Goal: Information Seeking & Learning: Learn about a topic

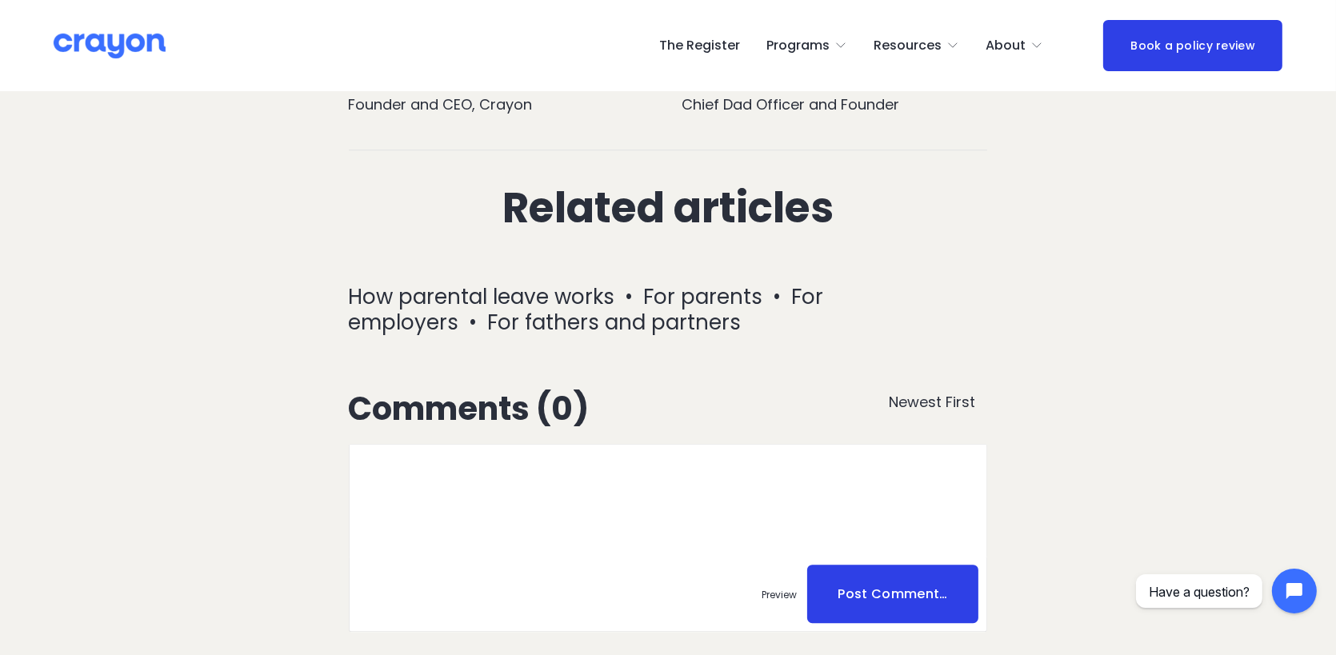
scroll to position [5758, 0]
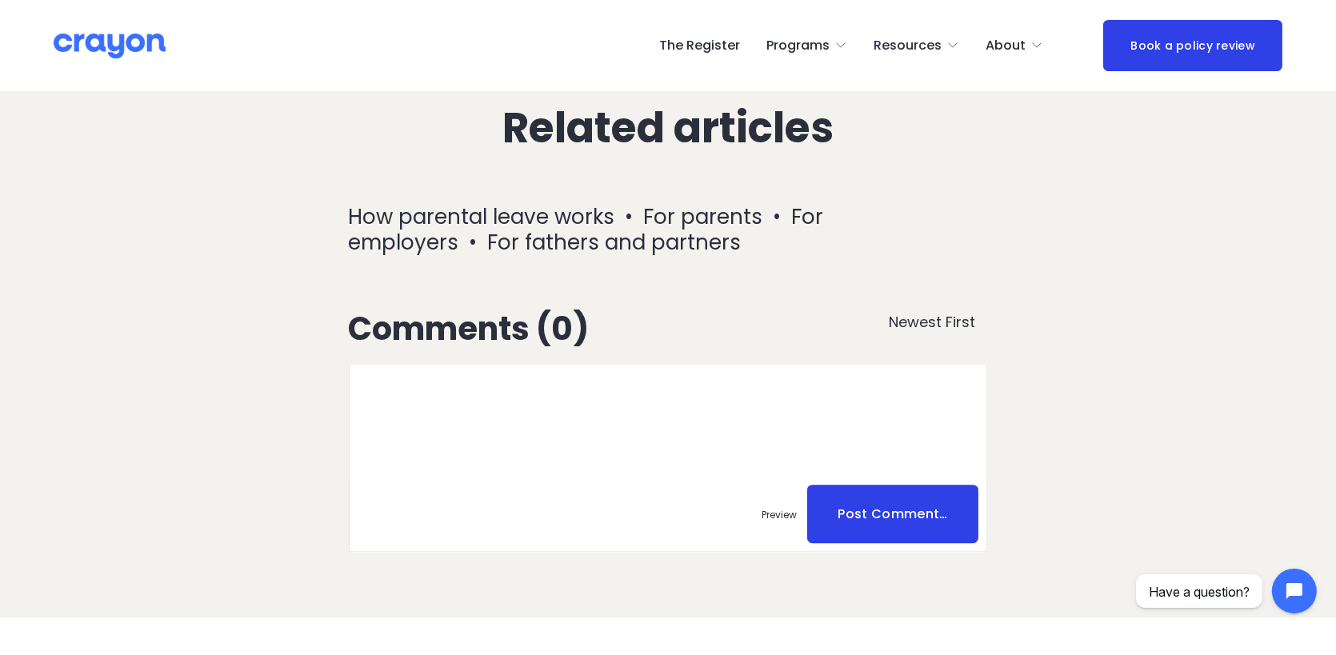
click at [597, 228] on link "For fathers and partners" at bounding box center [615, 242] width 254 height 29
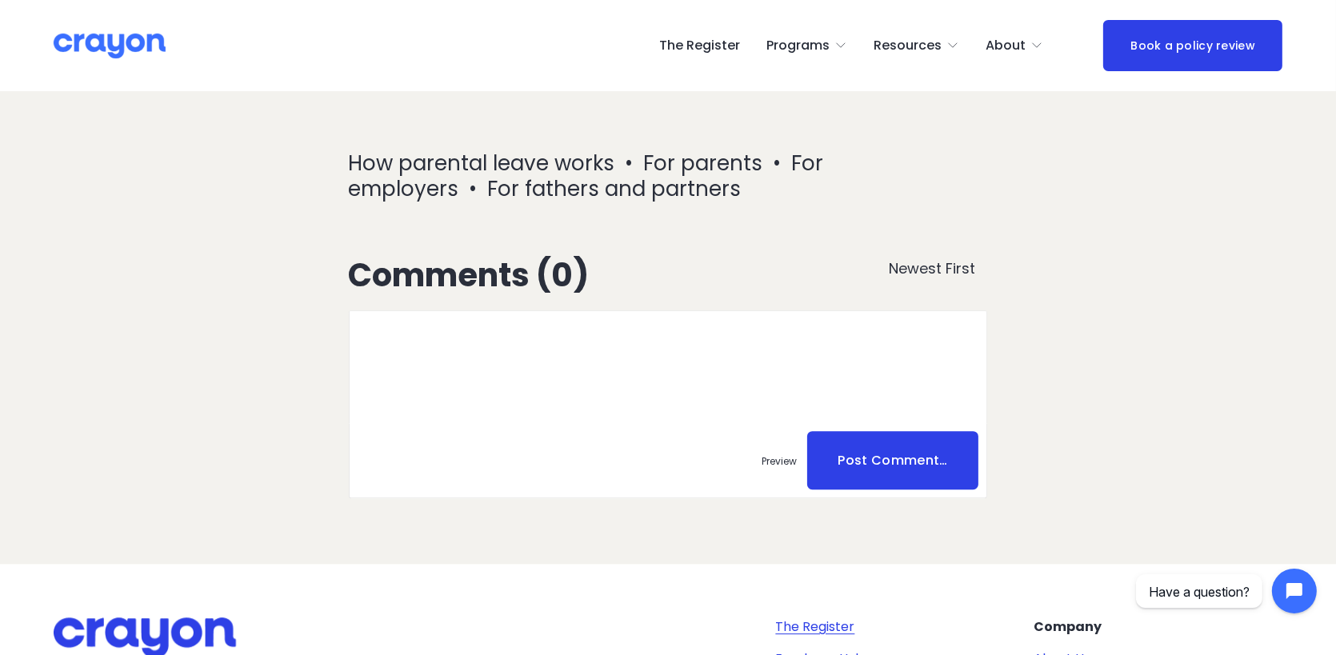
scroll to position [5934, 0]
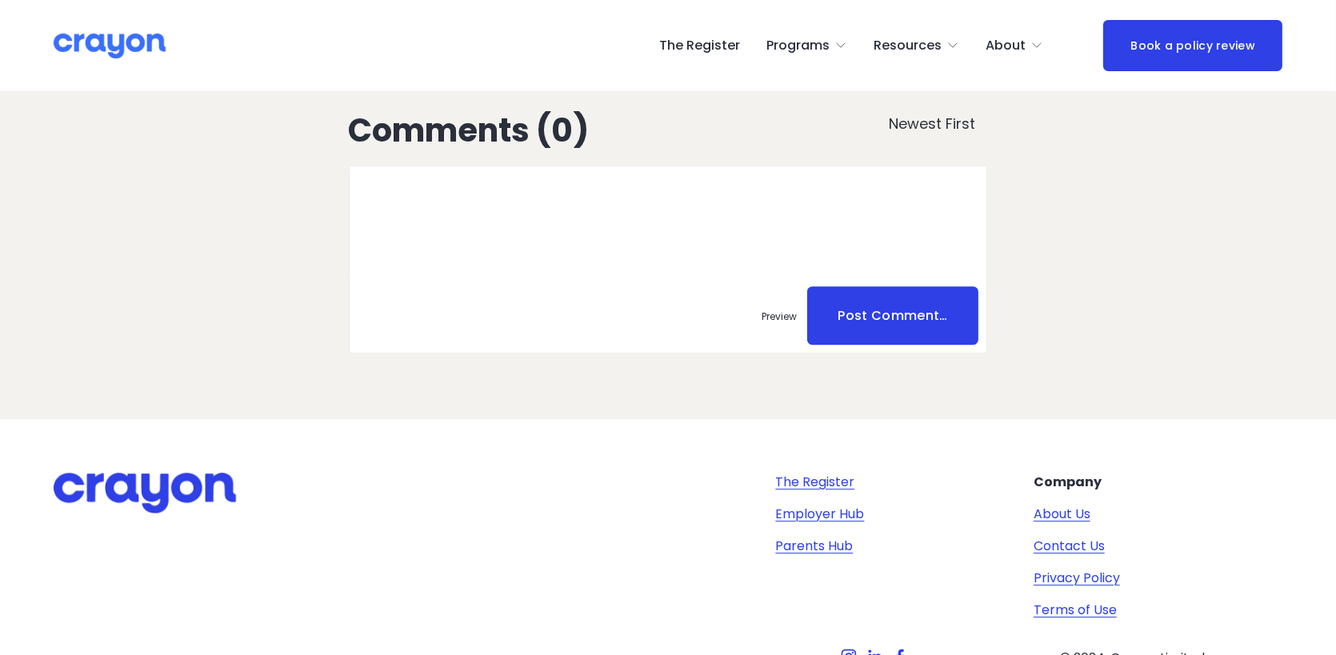
scroll to position [5983, 0]
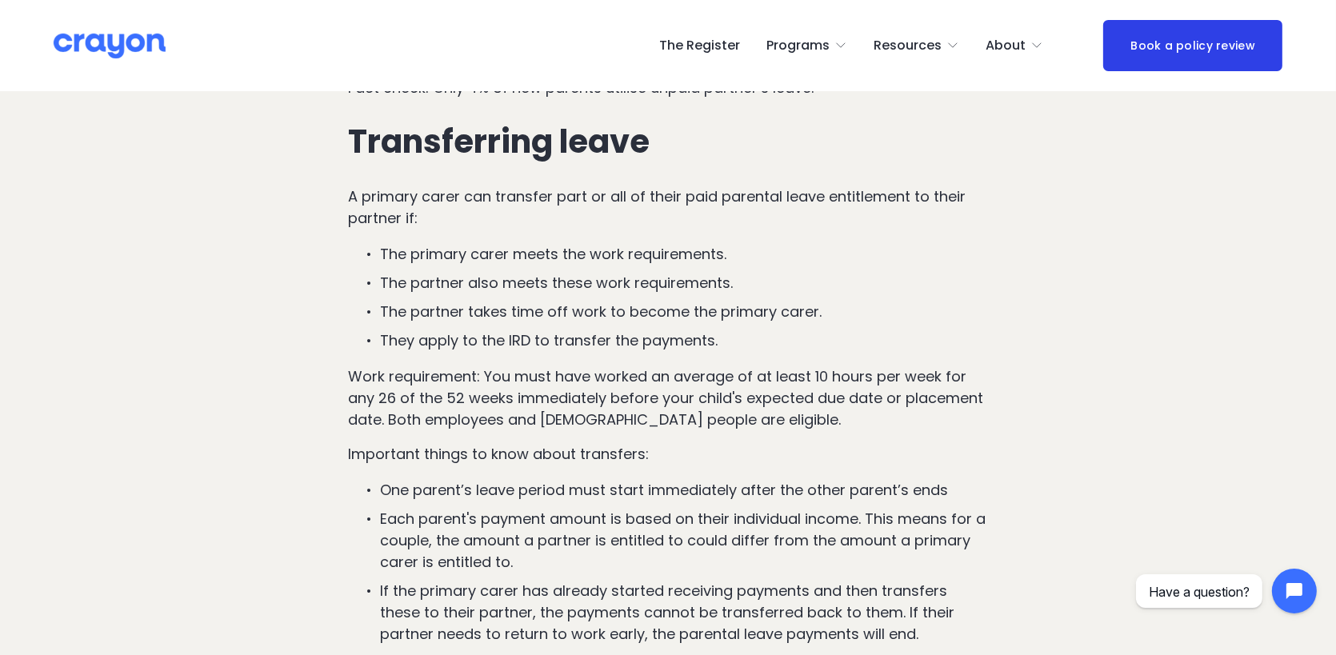
scroll to position [2639, 0]
